Goal: Task Accomplishment & Management: Manage account settings

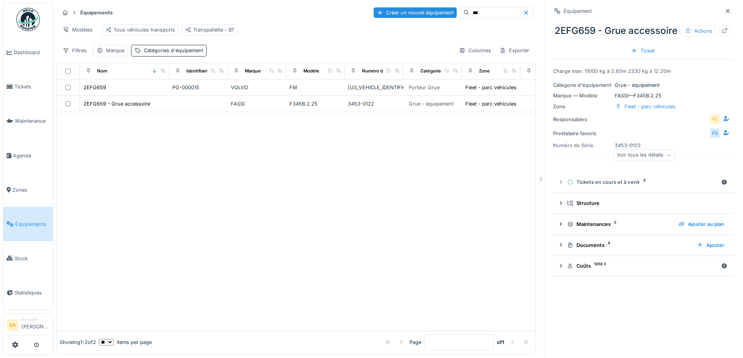
click at [12, 221] on icon at bounding box center [10, 223] width 7 height 5
click at [469, 13] on input "***" at bounding box center [496, 12] width 54 height 11
type input "**"
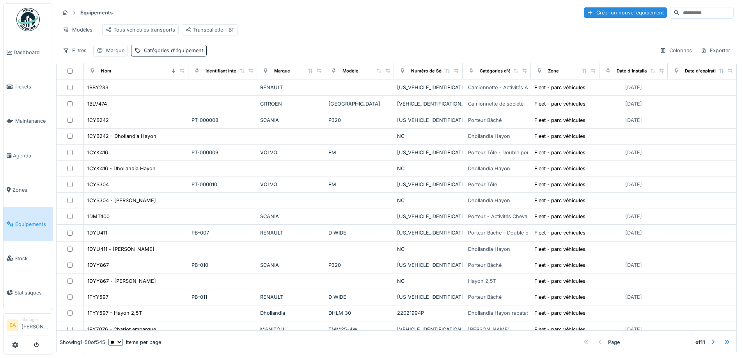
click at [679, 14] on input at bounding box center [706, 12] width 54 height 11
type input "****"
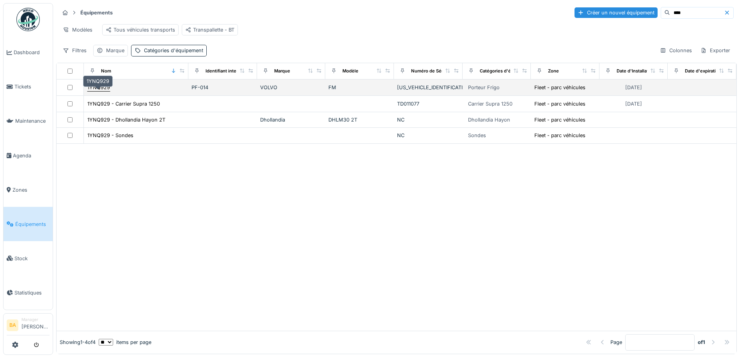
click at [98, 91] on div "1YNQ929" at bounding box center [98, 87] width 23 height 7
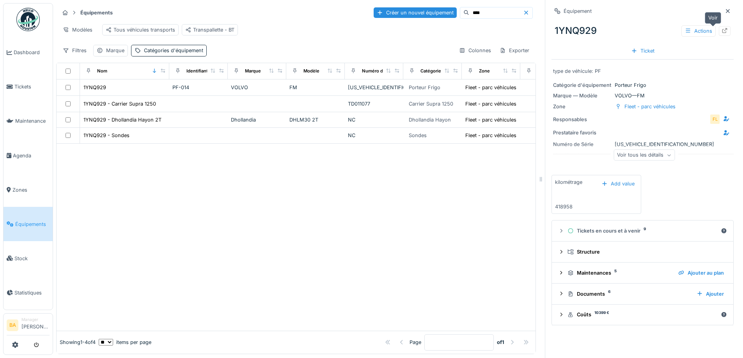
click at [721, 32] on icon at bounding box center [724, 30] width 6 height 5
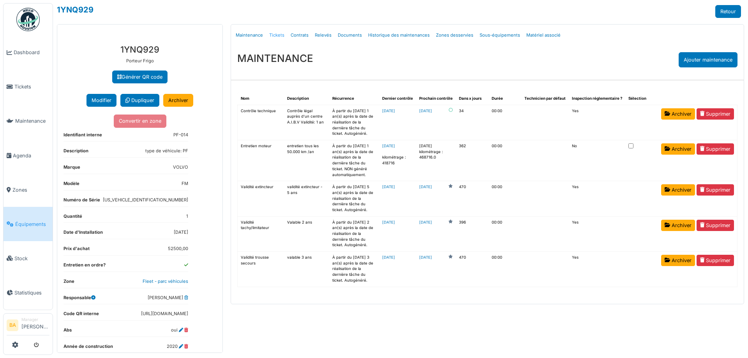
click at [278, 34] on link "Tickets" at bounding box center [276, 35] width 21 height 18
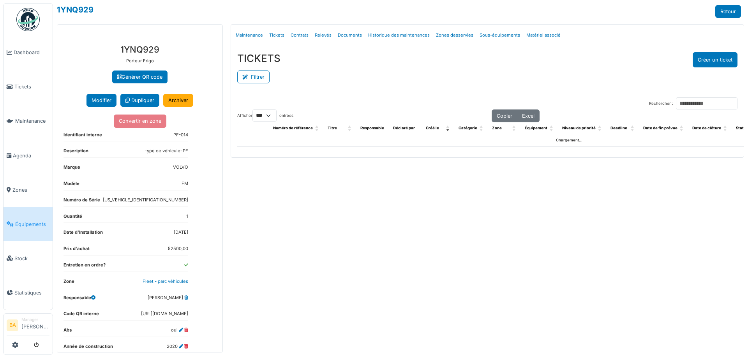
select select "***"
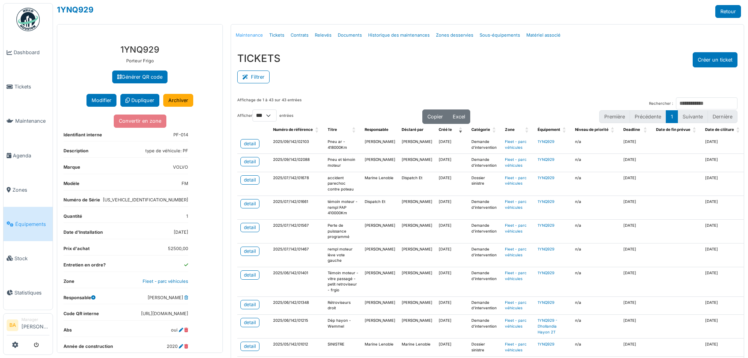
click at [246, 37] on link "Maintenance" at bounding box center [250, 35] width 34 height 18
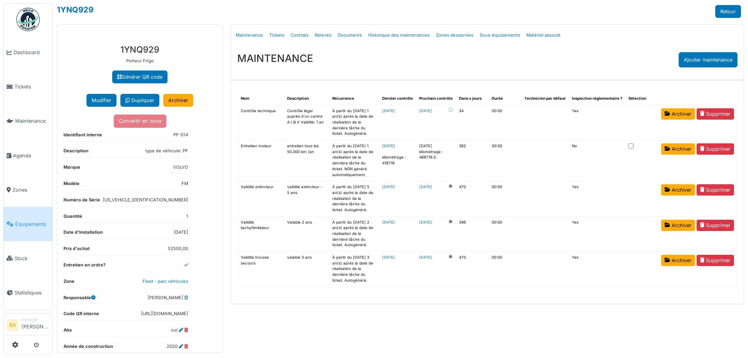
click at [395, 145] on link "2025-09-15" at bounding box center [388, 146] width 13 height 4
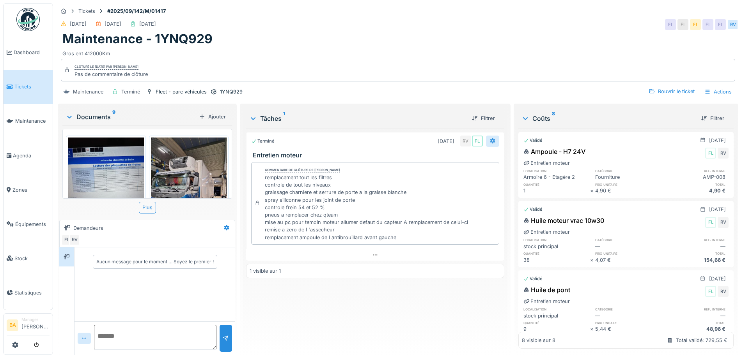
click at [489, 139] on icon at bounding box center [492, 140] width 6 height 5
click at [490, 140] on icon at bounding box center [492, 140] width 5 height 5
click at [372, 253] on icon at bounding box center [375, 255] width 6 height 5
click at [254, 256] on div "RV" at bounding box center [254, 257] width 7 height 7
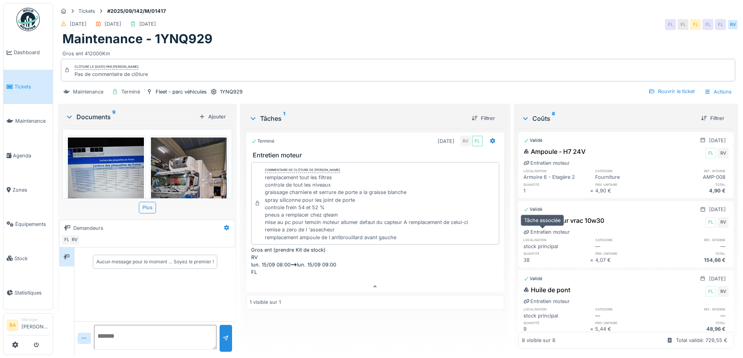
scroll to position [0, 0]
click at [490, 142] on icon at bounding box center [492, 140] width 5 height 5
click at [655, 91] on div "Rouvrir le ticket" at bounding box center [671, 91] width 52 height 11
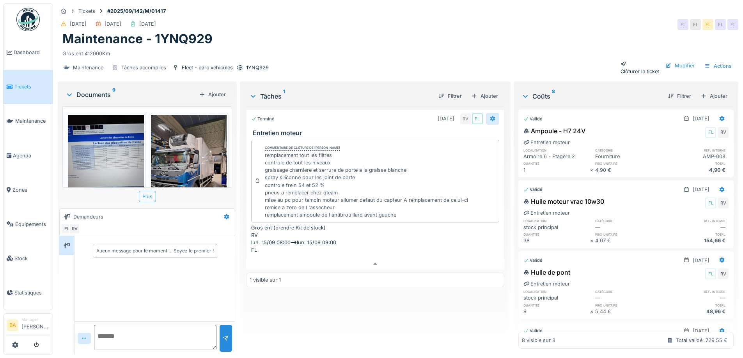
click at [487, 119] on div at bounding box center [492, 118] width 13 height 11
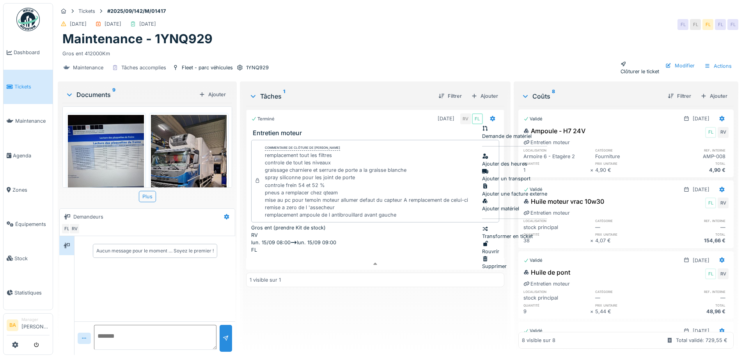
click at [502, 240] on div "Rouvrir" at bounding box center [514, 247] width 65 height 15
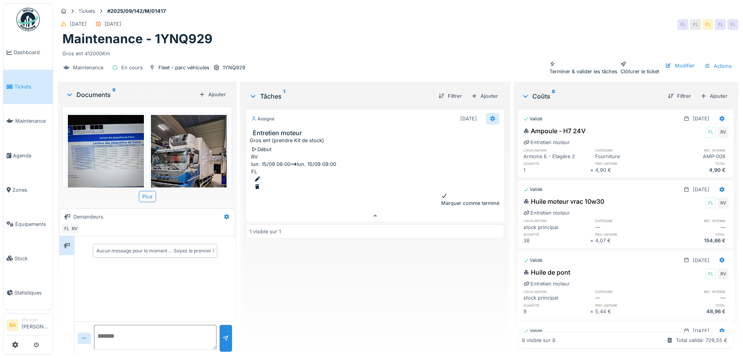
click at [489, 116] on icon at bounding box center [492, 118] width 6 height 5
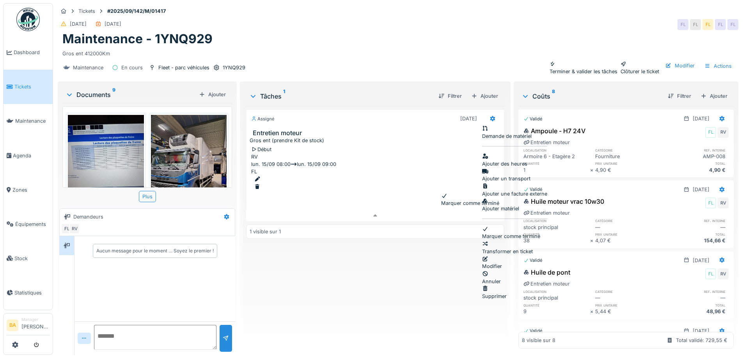
click at [505, 255] on div "Modifier" at bounding box center [514, 262] width 65 height 15
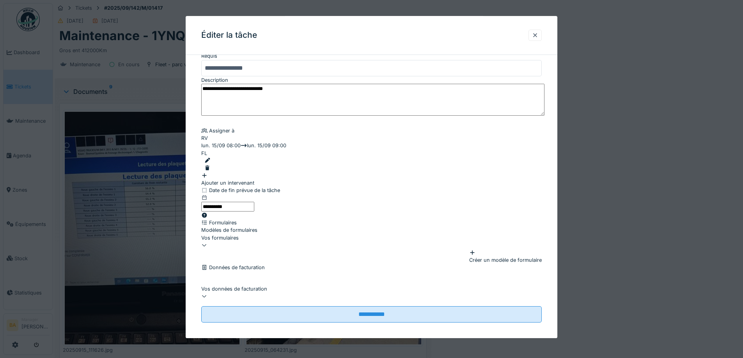
scroll to position [6, 0]
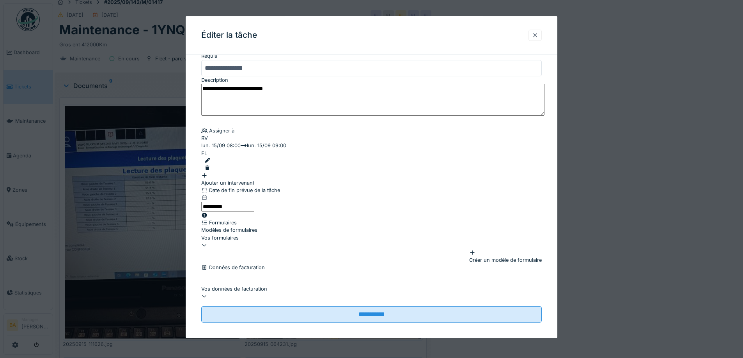
click at [533, 36] on div at bounding box center [534, 35] width 13 height 11
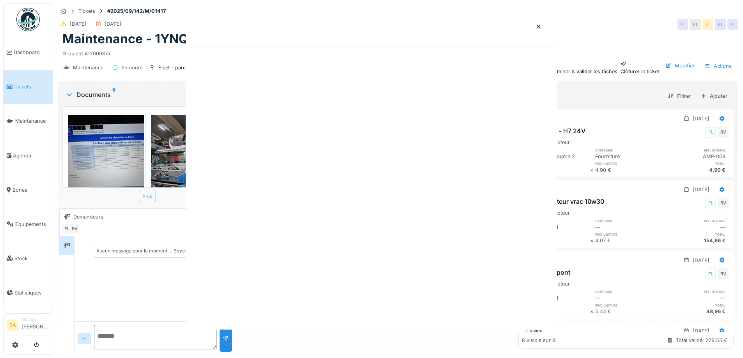
scroll to position [0, 0]
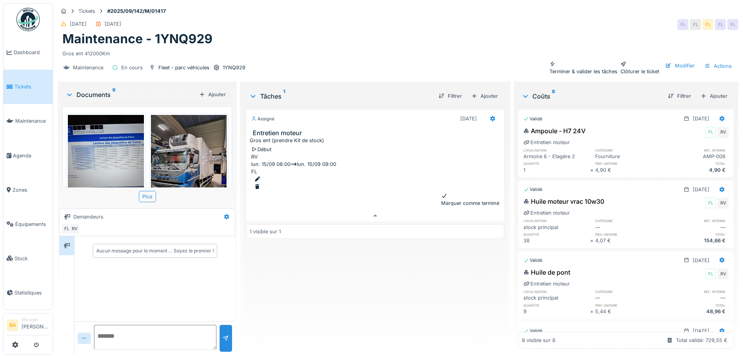
click at [453, 192] on div "Marquer comme terminé" at bounding box center [470, 199] width 58 height 15
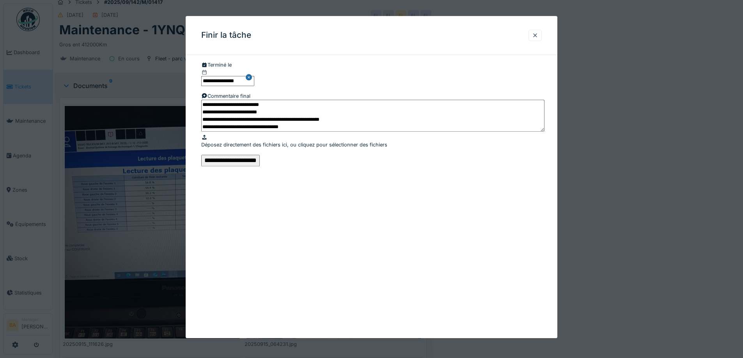
click at [260, 167] on input "**********" at bounding box center [230, 161] width 58 height 12
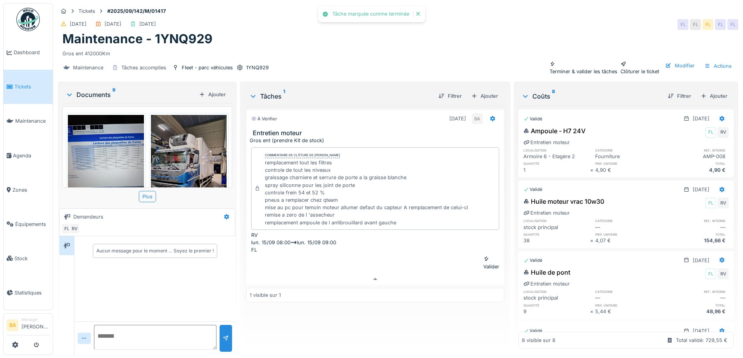
click at [549, 60] on div "Terminer & valider les tâches" at bounding box center [583, 67] width 68 height 15
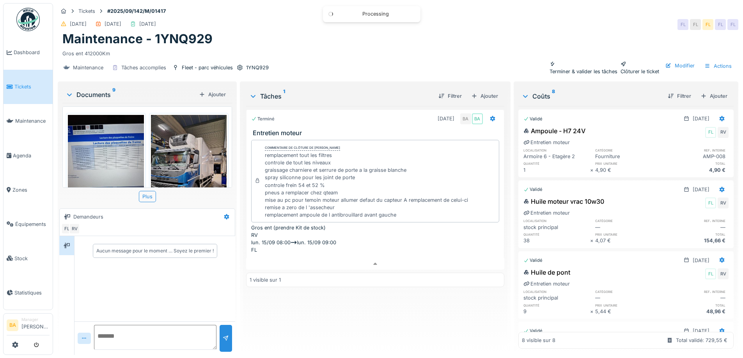
click at [629, 60] on div "Clôturer le ticket" at bounding box center [639, 67] width 39 height 15
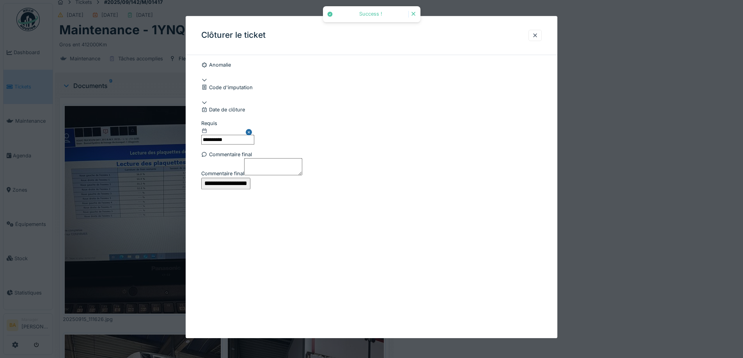
click at [250, 189] on input "**********" at bounding box center [225, 184] width 49 height 12
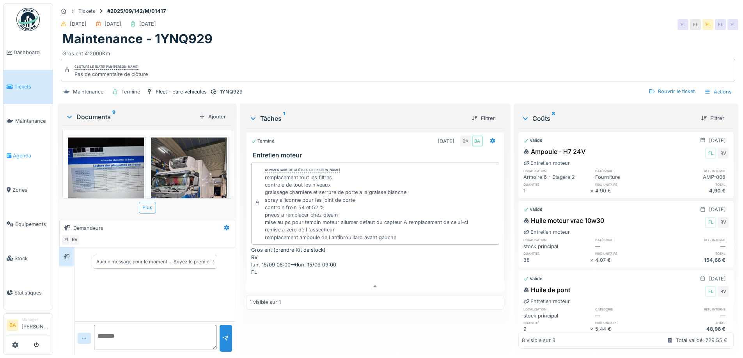
click at [24, 152] on span "Agenda" at bounding box center [31, 155] width 37 height 7
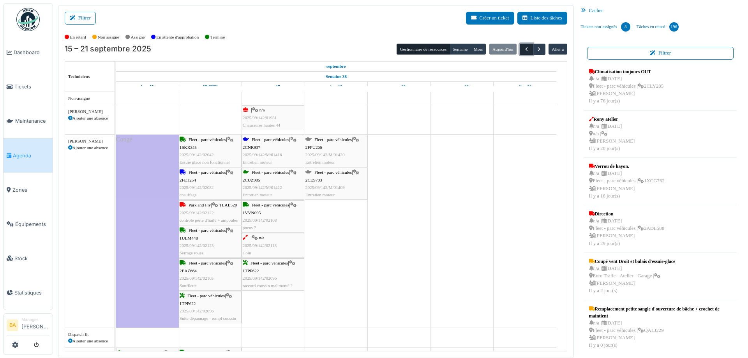
click at [525, 47] on span "button" at bounding box center [526, 49] width 7 height 7
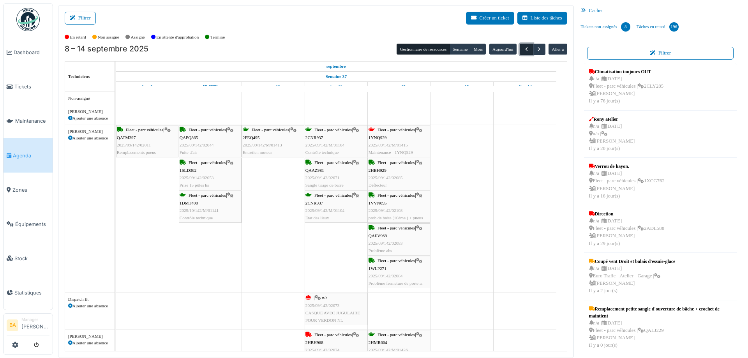
click at [525, 47] on span "button" at bounding box center [526, 49] width 7 height 7
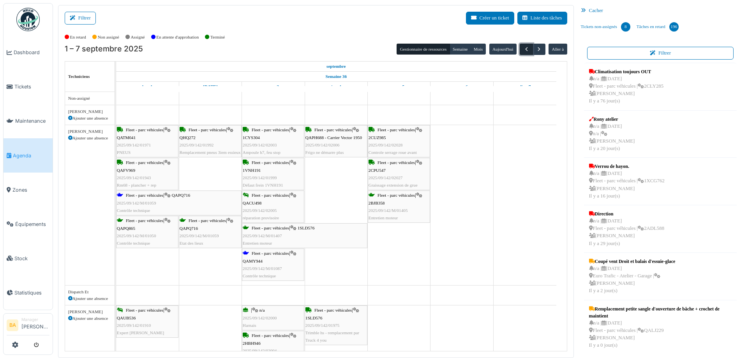
click at [523, 50] on span "button" at bounding box center [526, 49] width 7 height 7
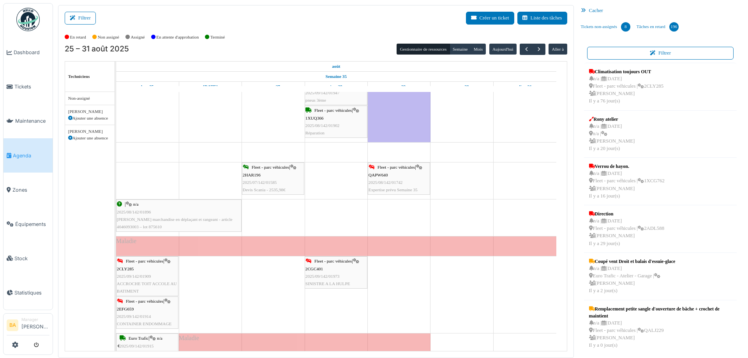
scroll to position [234, 0]
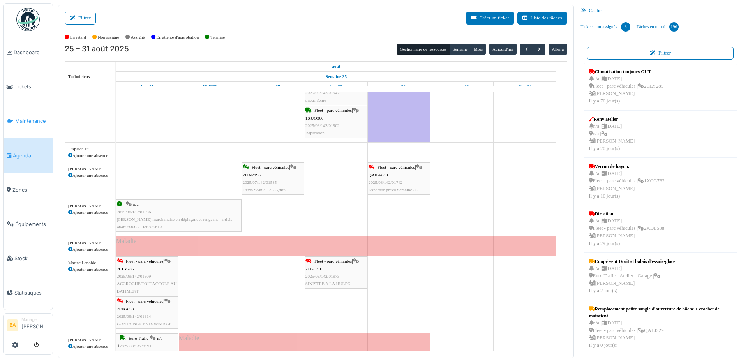
click at [25, 118] on span "Maintenance" at bounding box center [32, 120] width 34 height 7
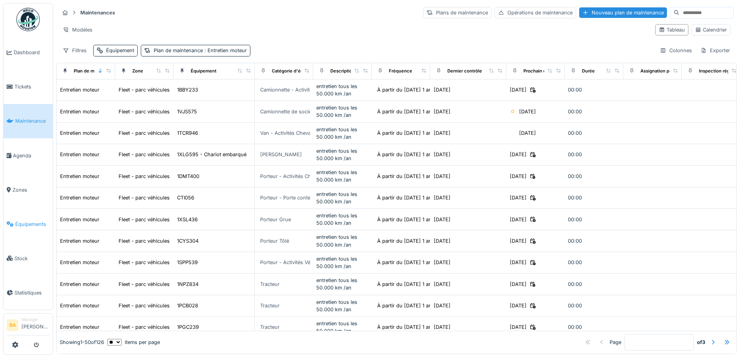
click at [19, 221] on span "Équipements" at bounding box center [32, 224] width 34 height 7
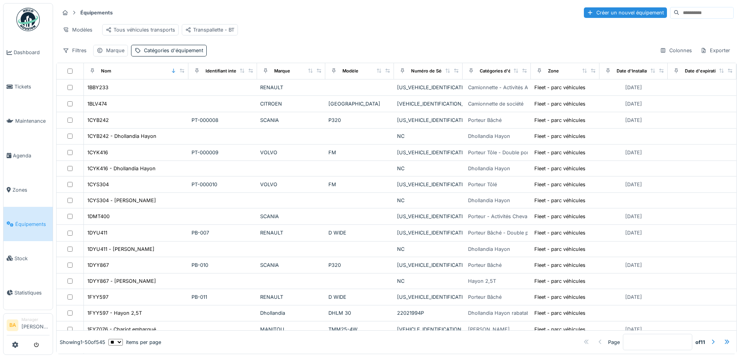
click at [690, 9] on input at bounding box center [706, 12] width 54 height 11
type input "****"
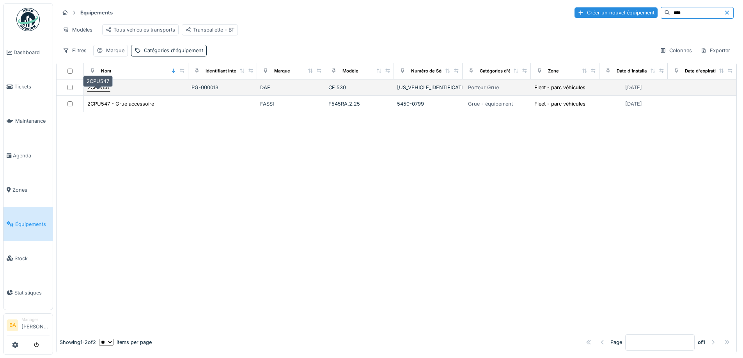
click at [91, 91] on div "2CPU547" at bounding box center [98, 87] width 23 height 7
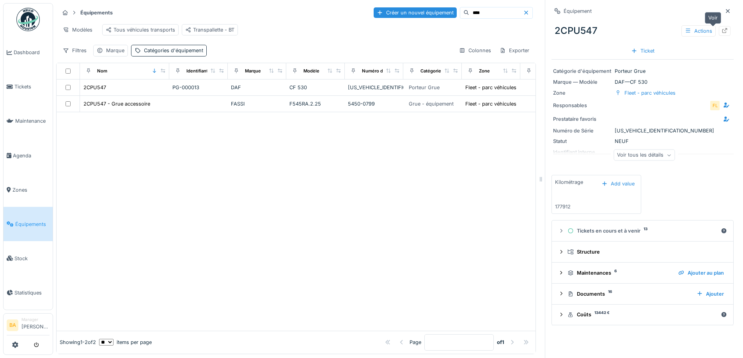
click at [722, 30] on icon at bounding box center [724, 30] width 5 height 5
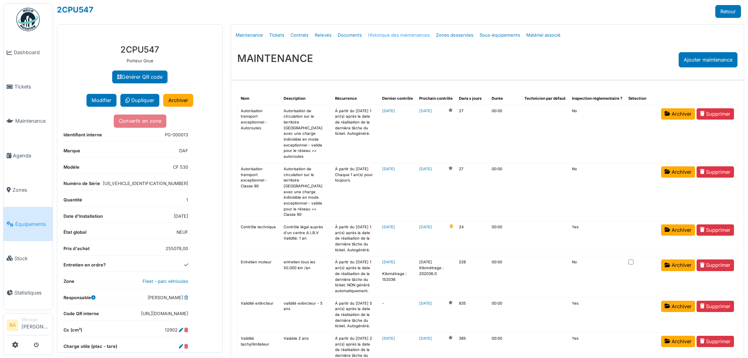
click at [385, 34] on link "Historique des maintenances" at bounding box center [399, 35] width 68 height 18
select select "***"
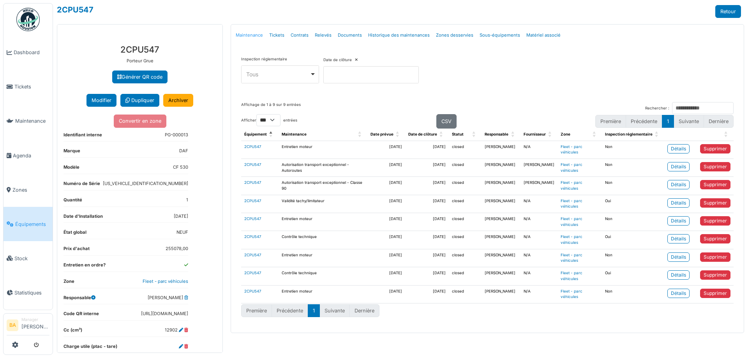
click at [252, 35] on link "Maintenance" at bounding box center [250, 35] width 34 height 18
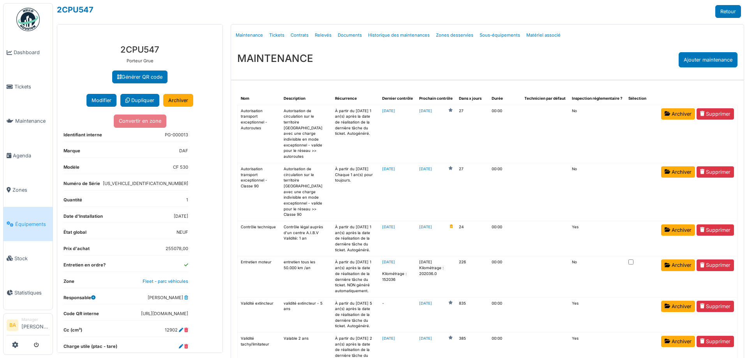
click at [31, 221] on span "Équipements" at bounding box center [32, 224] width 34 height 7
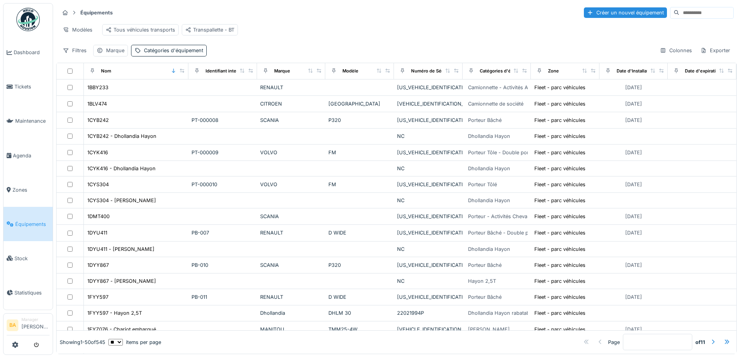
click at [679, 11] on input at bounding box center [706, 12] width 54 height 11
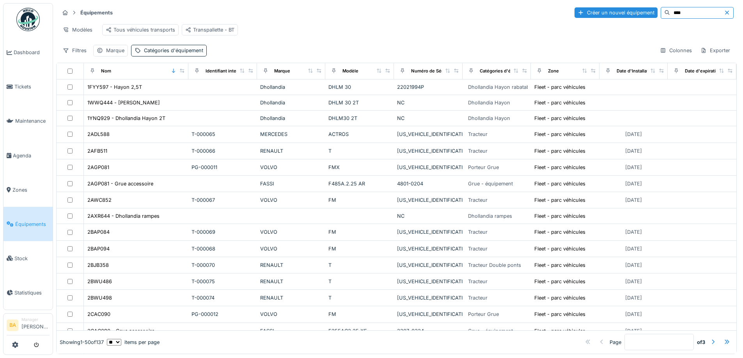
type input "****"
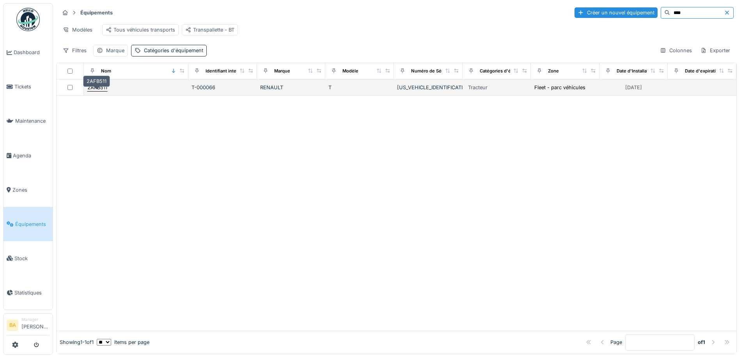
click at [94, 90] on div "2AFB511" at bounding box center [97, 87] width 20 height 7
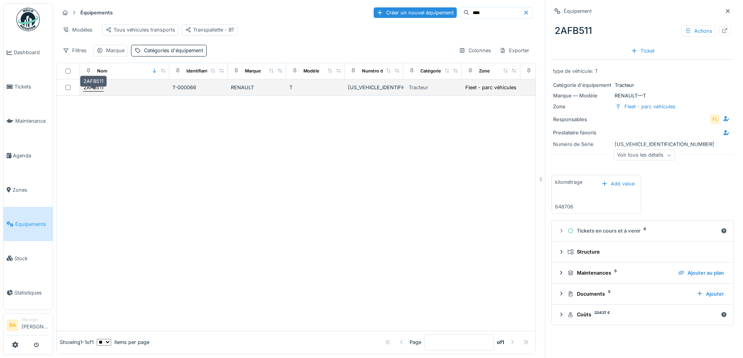
click at [95, 91] on div "2AFB511" at bounding box center [93, 87] width 20 height 7
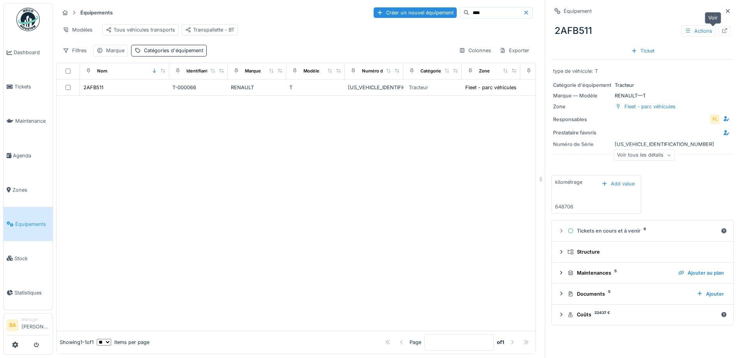
click at [721, 28] on icon at bounding box center [724, 30] width 6 height 5
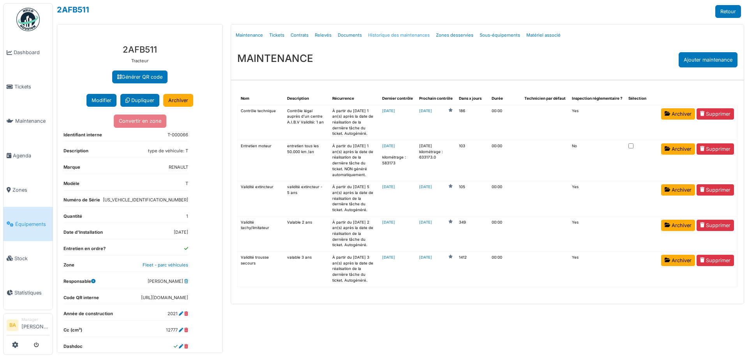
click at [385, 38] on link "Historique des maintenances" at bounding box center [399, 35] width 68 height 18
select select "***"
